Goal: Task Accomplishment & Management: Manage account settings

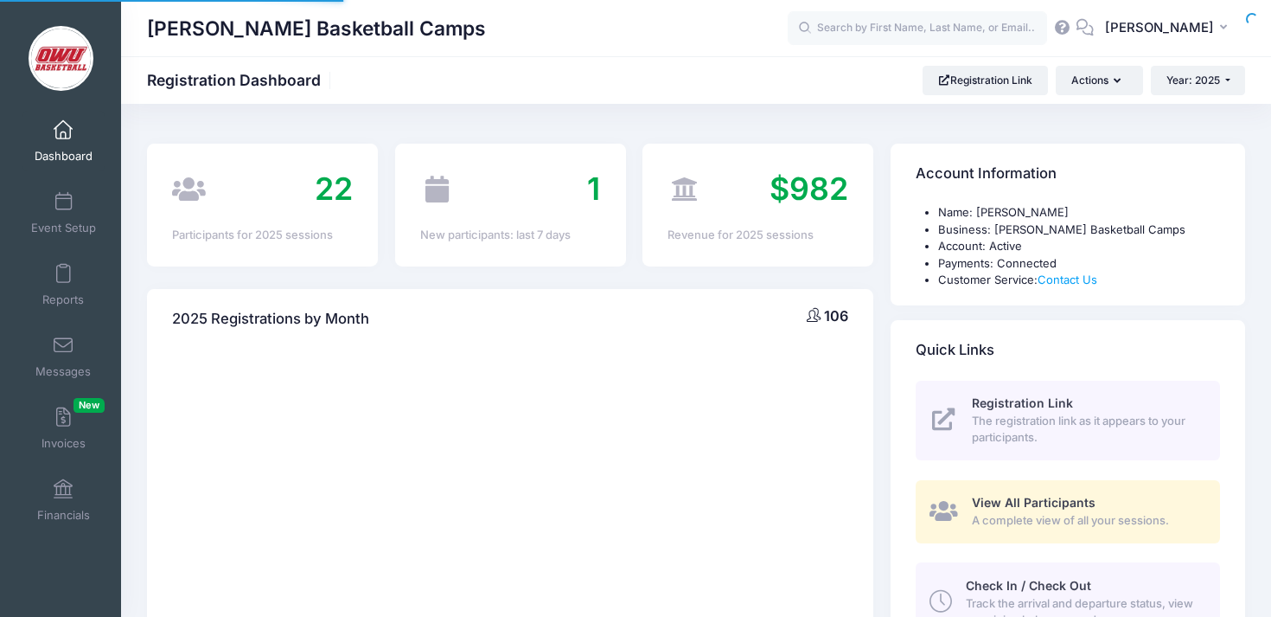
select select
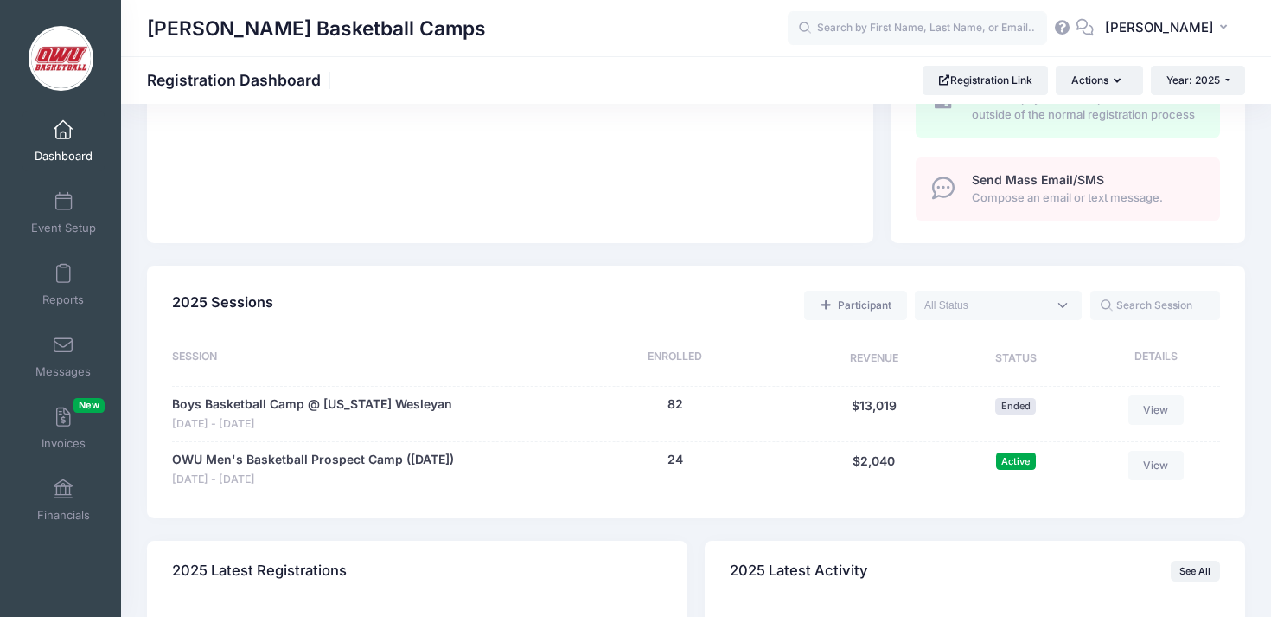
scroll to position [606, 0]
click at [681, 454] on button "24" at bounding box center [676, 458] width 16 height 18
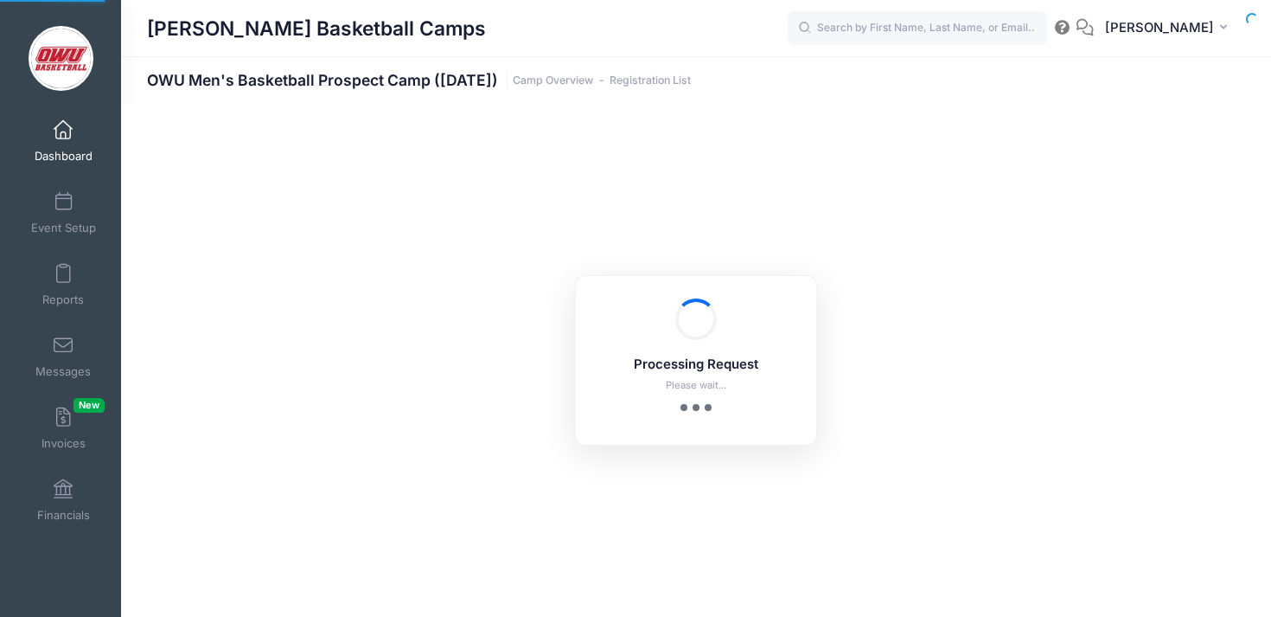
select select "10"
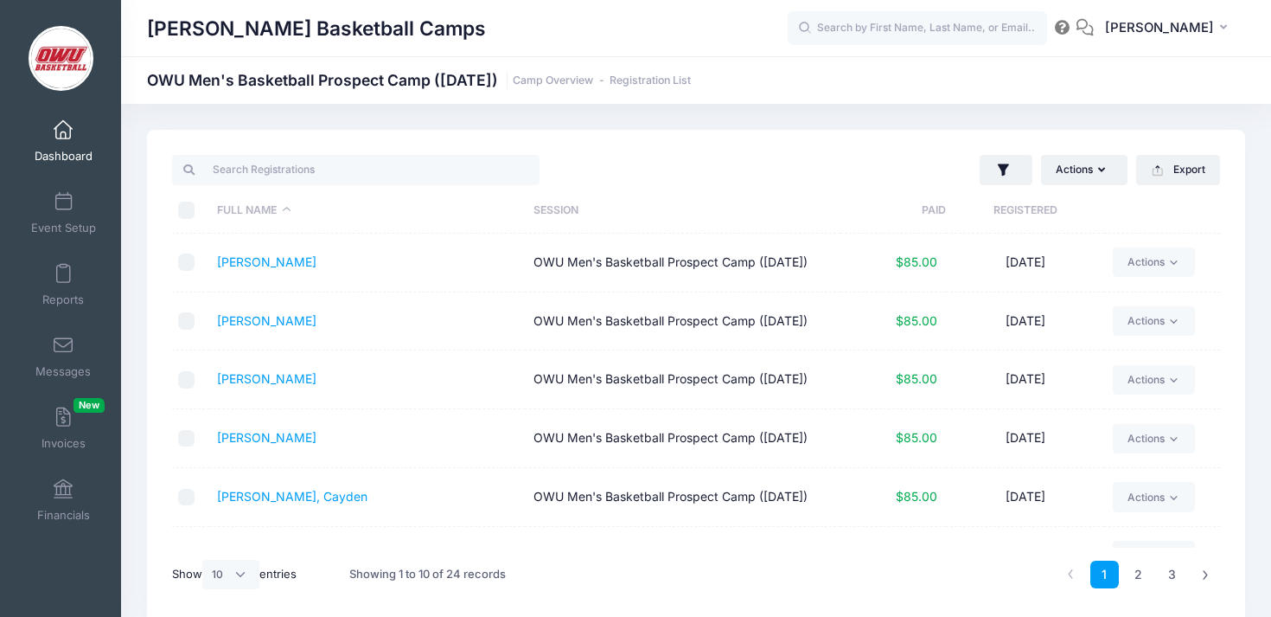
click at [1002, 221] on th "Registered" at bounding box center [1025, 211] width 158 height 46
click at [873, 152] on div "Actions Assign Labels Send Email Send Payment Reminder Send Document Upload Rem…" at bounding box center [962, 169] width 533 height 35
click at [74, 142] on link "Dashboard" at bounding box center [63, 141] width 82 height 61
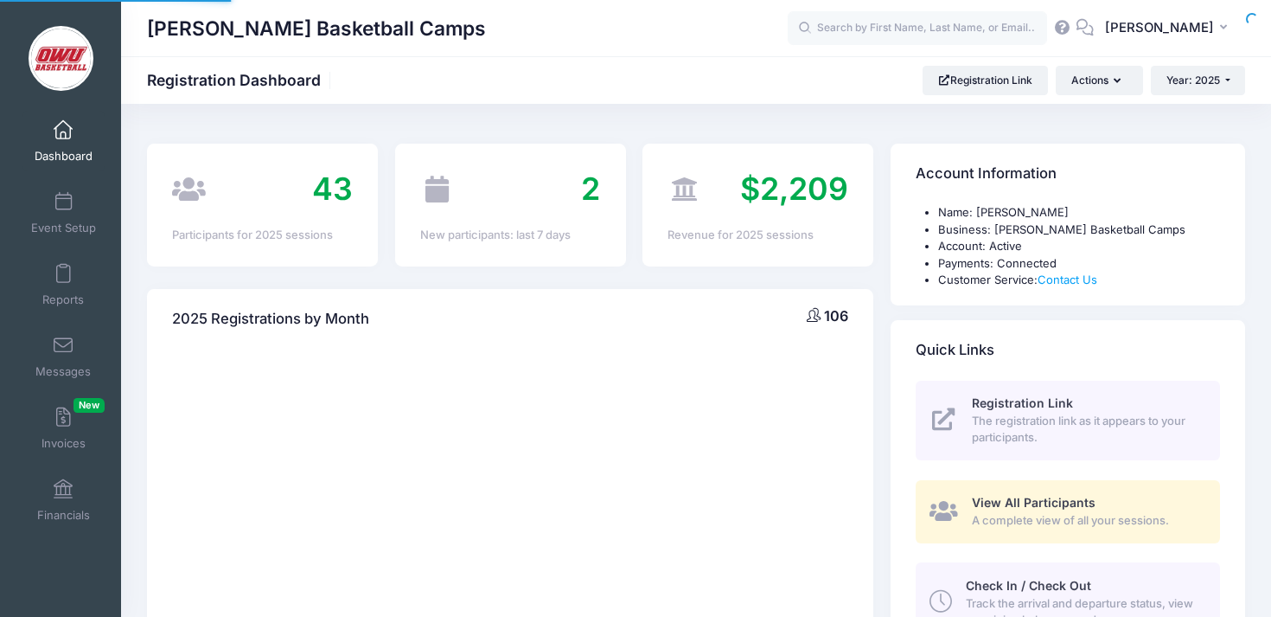
select select
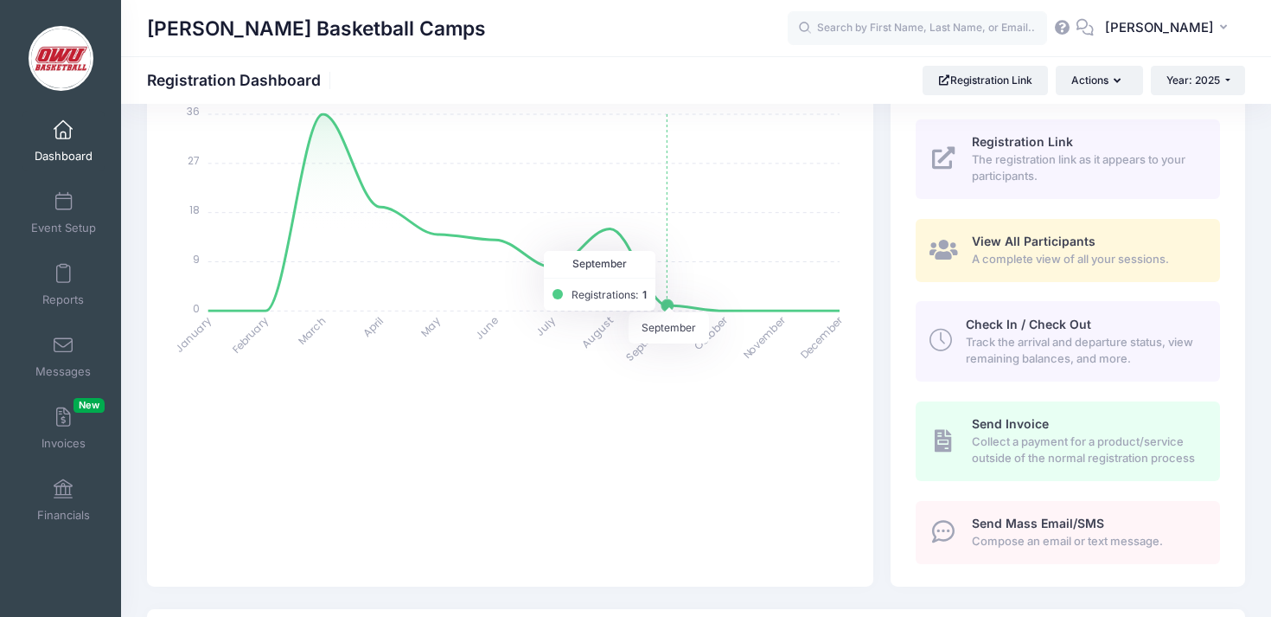
scroll to position [214, 0]
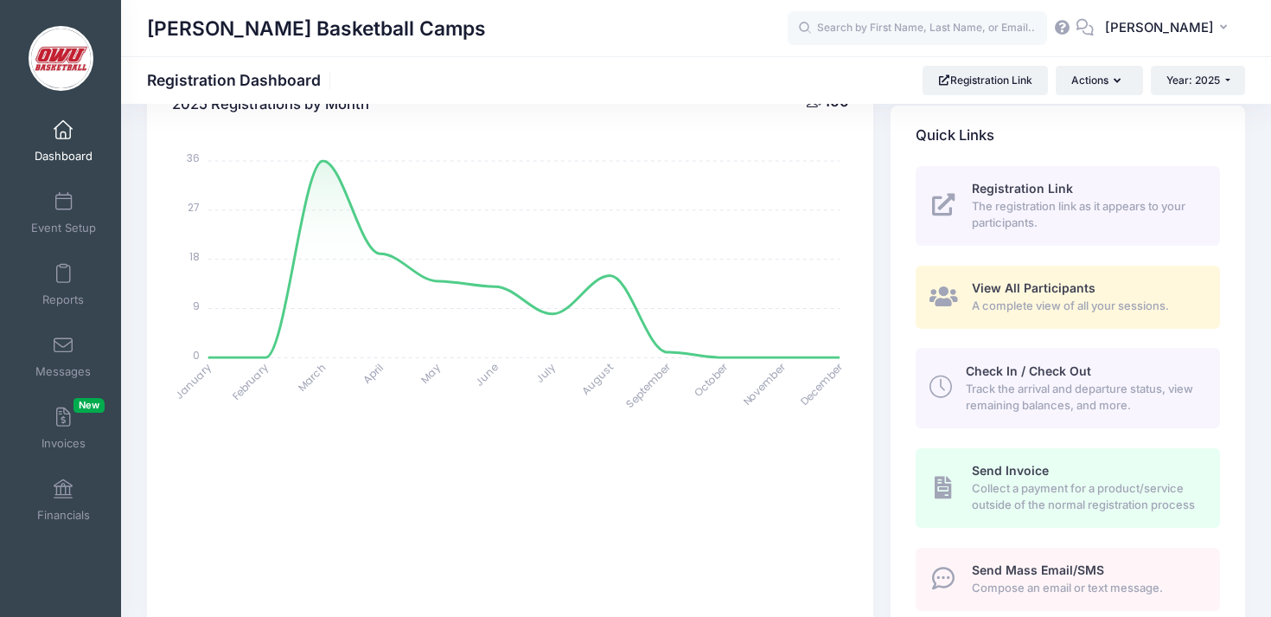
click at [77, 130] on link "Dashboard" at bounding box center [63, 141] width 82 height 61
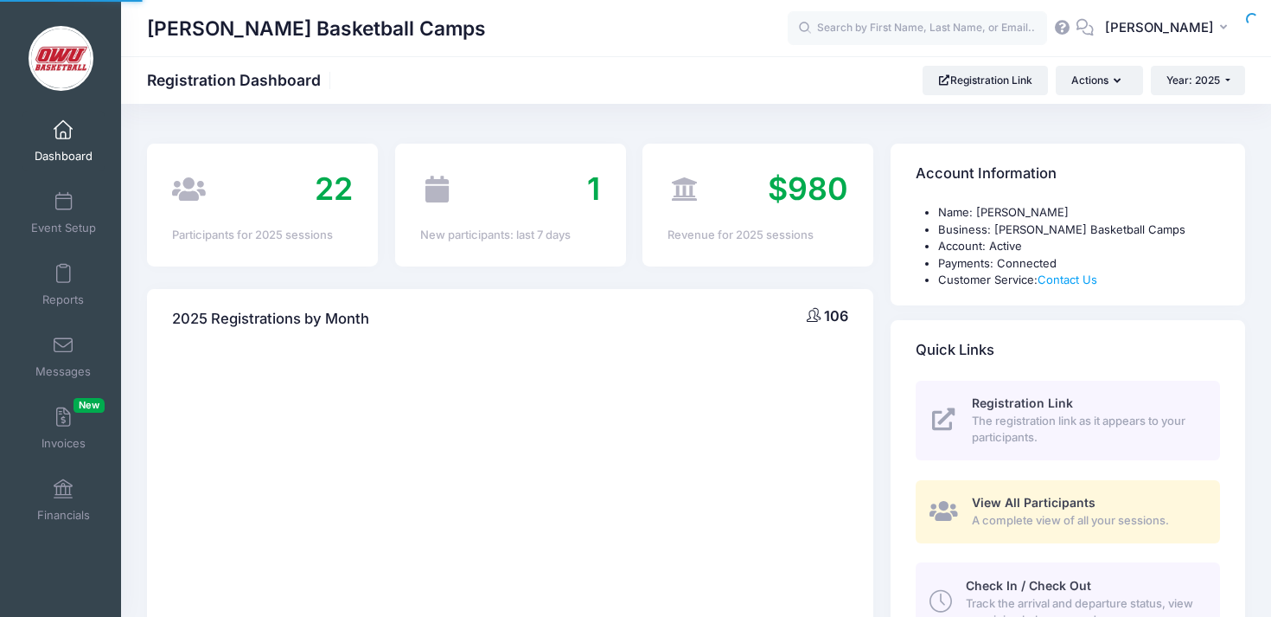
select select
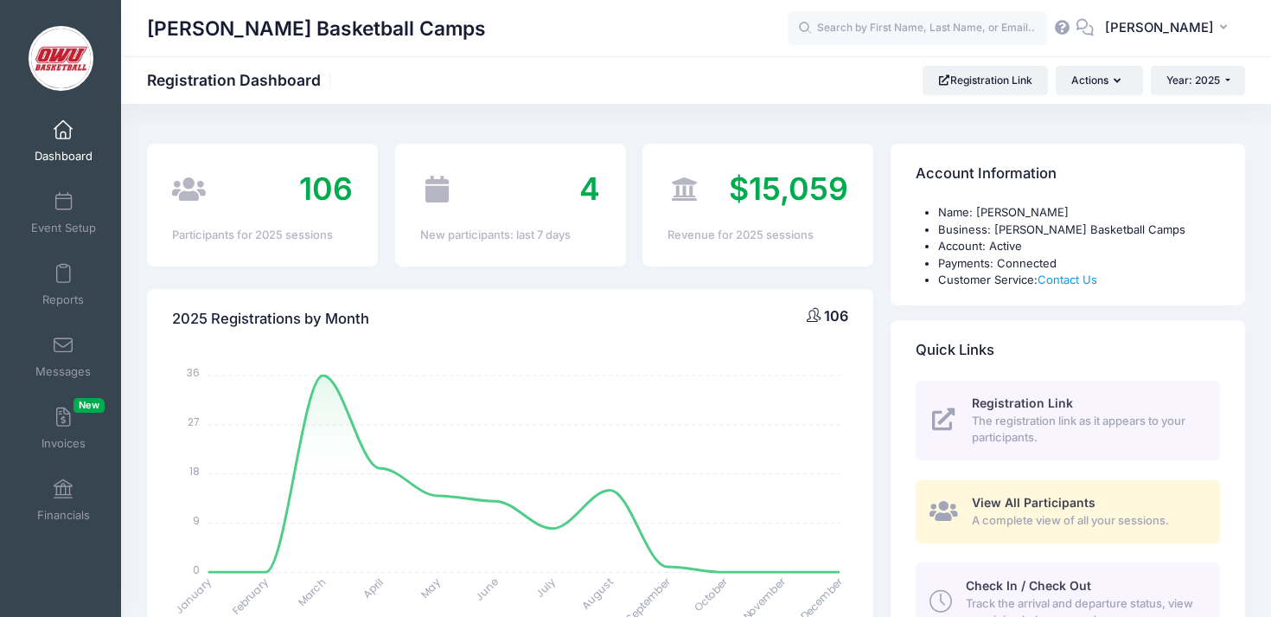
click at [385, 154] on div "106 Participants for 2025 sessions" at bounding box center [262, 205] width 248 height 122
click at [879, 151] on div "$15,059 Revenue for 2025 sessions" at bounding box center [758, 205] width 248 height 122
click at [877, 268] on div "2025 Registrations by Month 106 January January February February March March A…" at bounding box center [510, 556] width 744 height 581
